Goal: Understand process/instructions

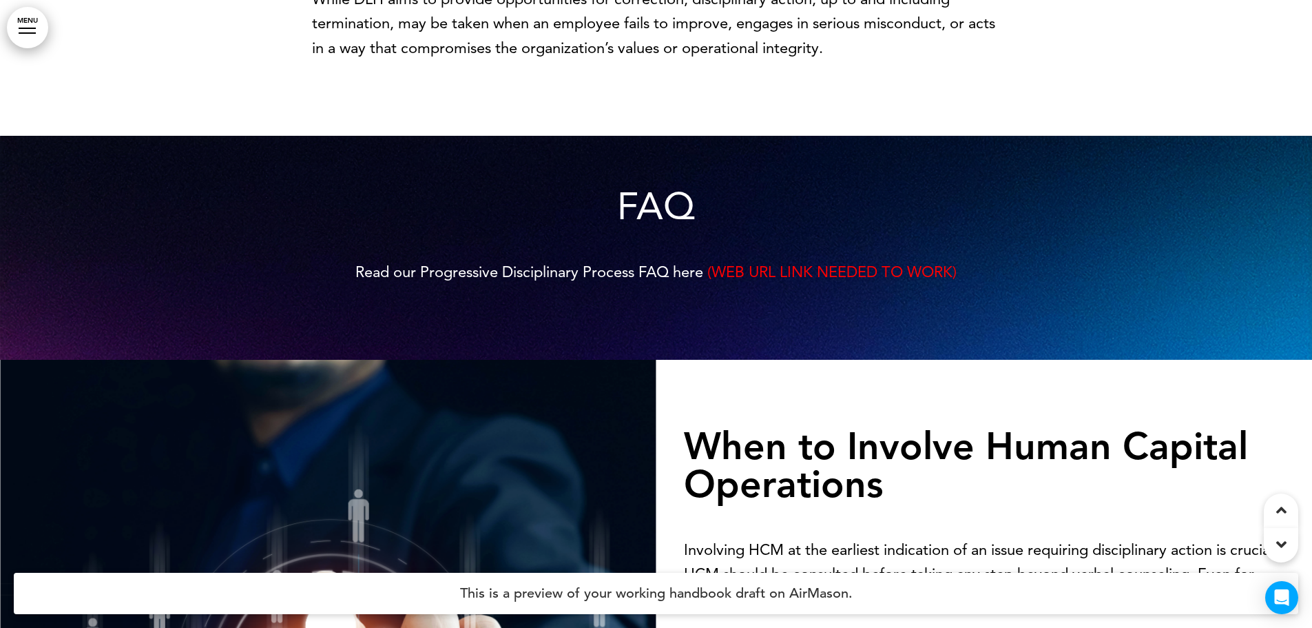
scroll to position [1033, 0]
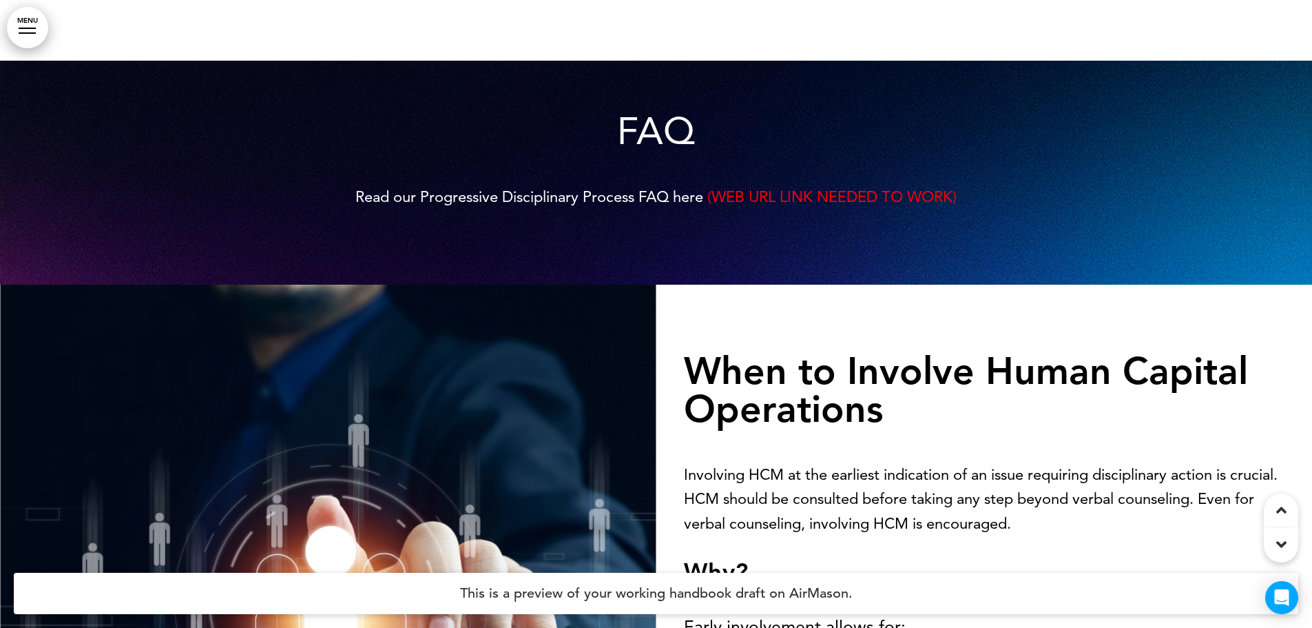
drag, startPoint x: 347, startPoint y: 219, endPoint x: 673, endPoint y: 214, distance: 326.6
click at [650, 209] on p "Read our Progressive Disciplinary Process FAQ here (WEB URL LINK NEEDED TO WORK)" at bounding box center [656, 197] width 689 height 24
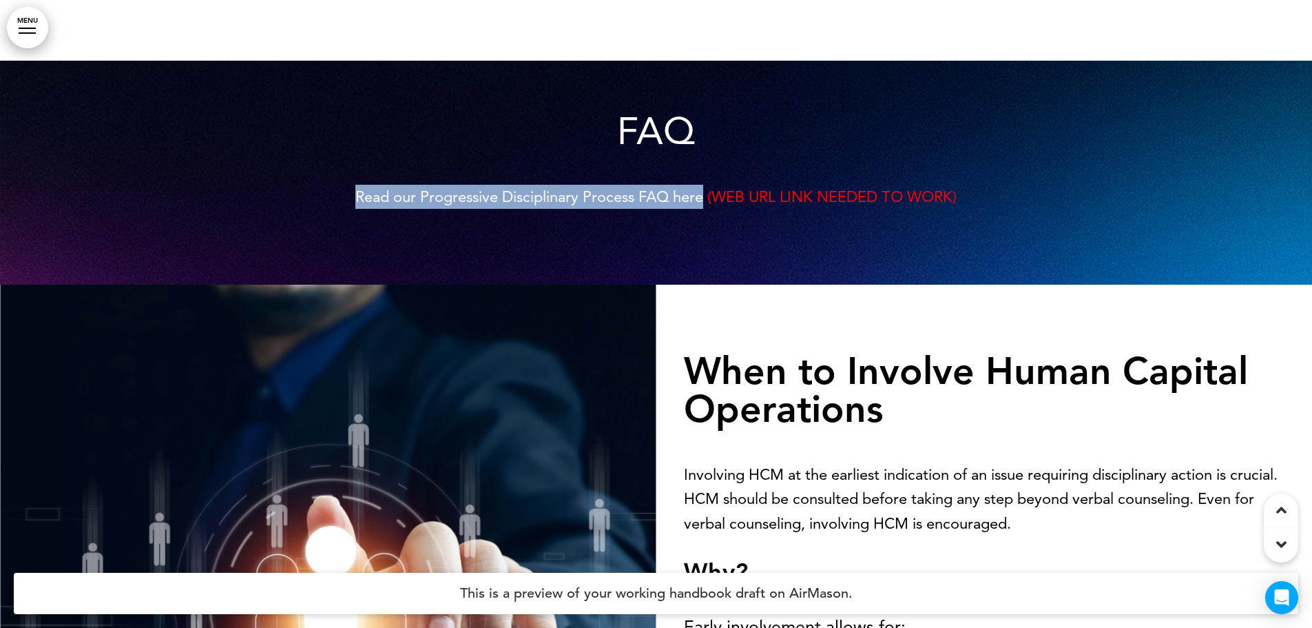
drag, startPoint x: 702, startPoint y: 222, endPoint x: 354, endPoint y: 225, distance: 347.9
click at [355, 206] on span "Read our Progressive Disciplinary Process FAQ here" at bounding box center [529, 196] width 348 height 19
drag, startPoint x: 352, startPoint y: 222, endPoint x: 700, endPoint y: 218, distance: 347.9
click at [700, 206] on span "Read our Progressive Disciplinary Process FAQ here" at bounding box center [529, 196] width 348 height 19
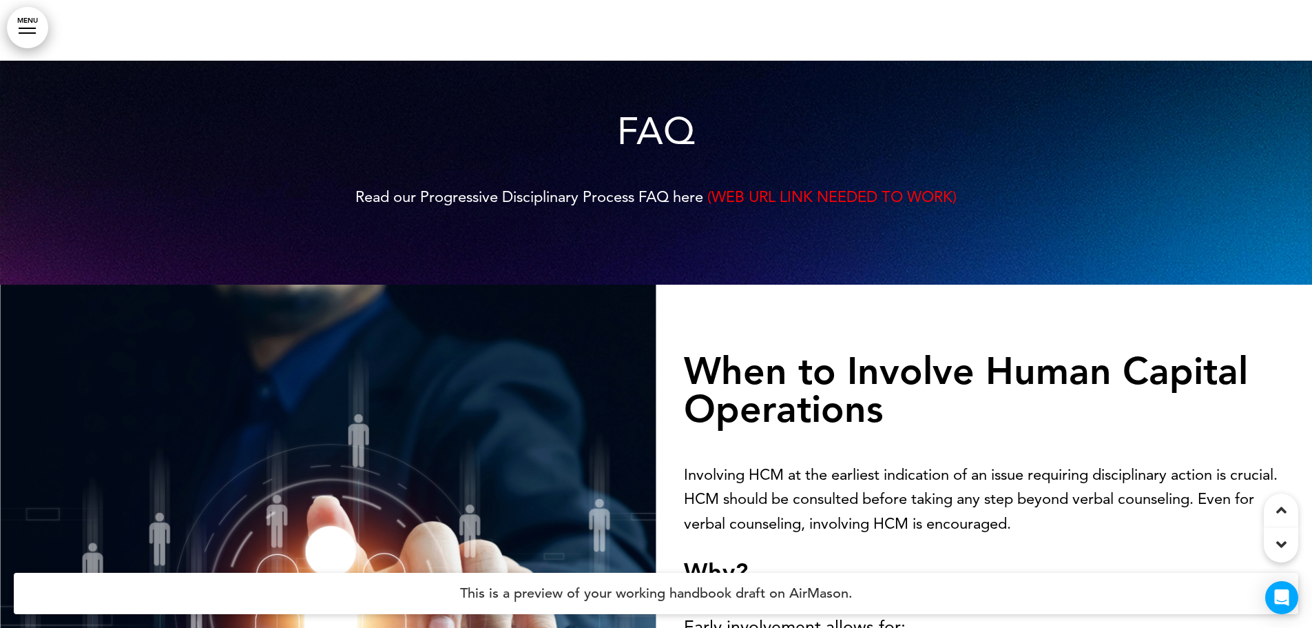
click at [1053, 229] on div at bounding box center [656, 173] width 1312 height 224
click at [783, 206] on span "(WEB URL LINK NEEDED TO WORK)" at bounding box center [832, 196] width 249 height 19
click at [847, 206] on span "(WEB URL LINK NEEDED TO WORK)" at bounding box center [832, 196] width 249 height 19
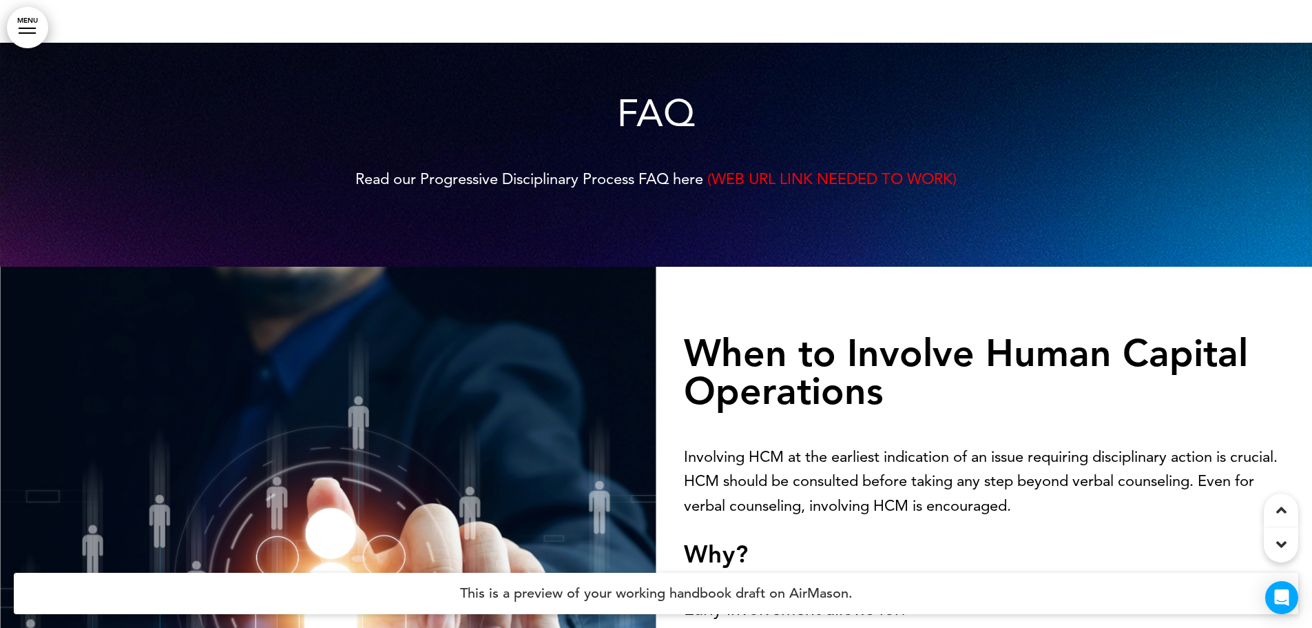
scroll to position [1102, 0]
